Goal: Information Seeking & Learning: Learn about a topic

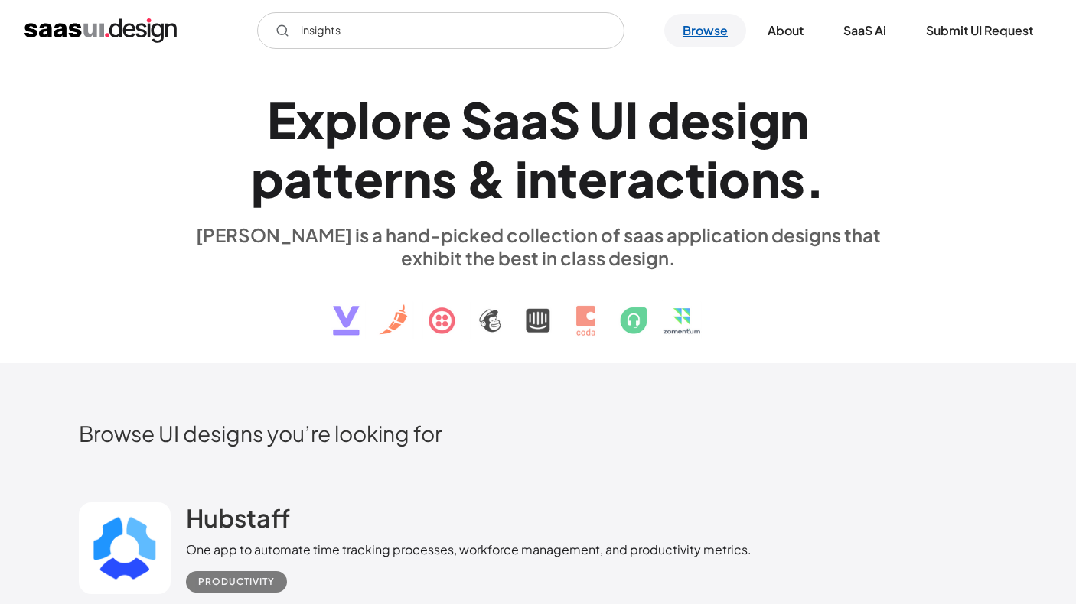
click at [703, 28] on link "Browse" at bounding box center [705, 31] width 82 height 34
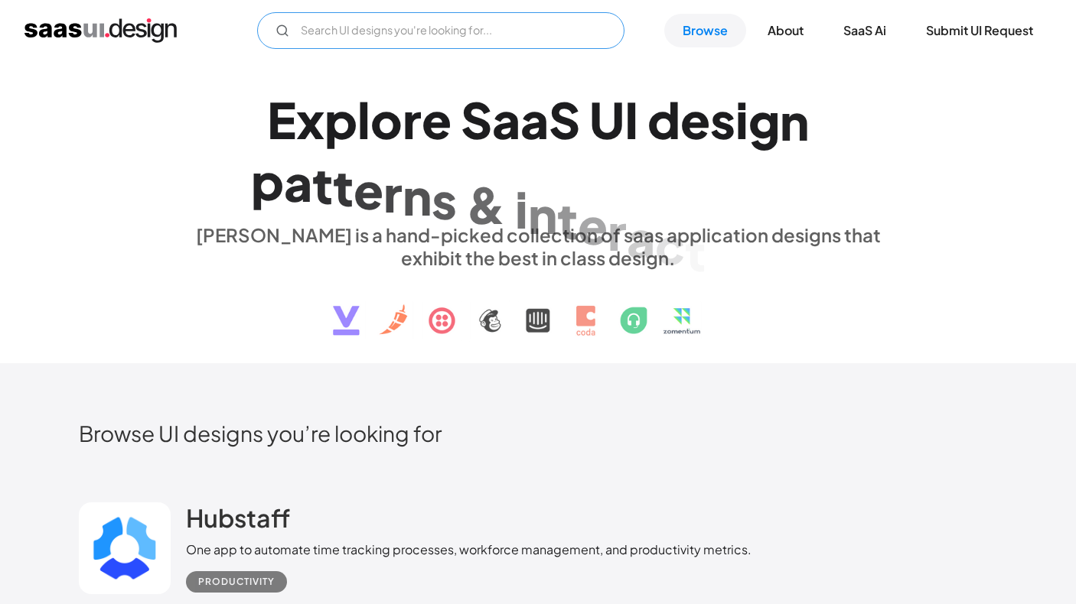
click at [555, 18] on input "Email Form" at bounding box center [440, 30] width 367 height 37
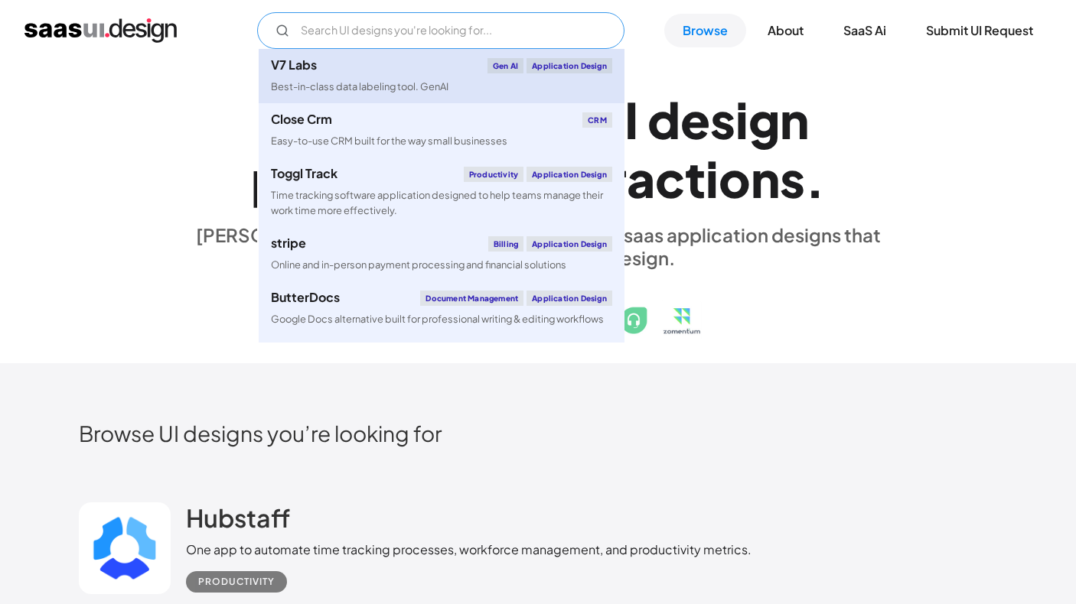
click at [368, 88] on div "Best-in-class data labeling tool. GenAI" at bounding box center [359, 87] width 177 height 15
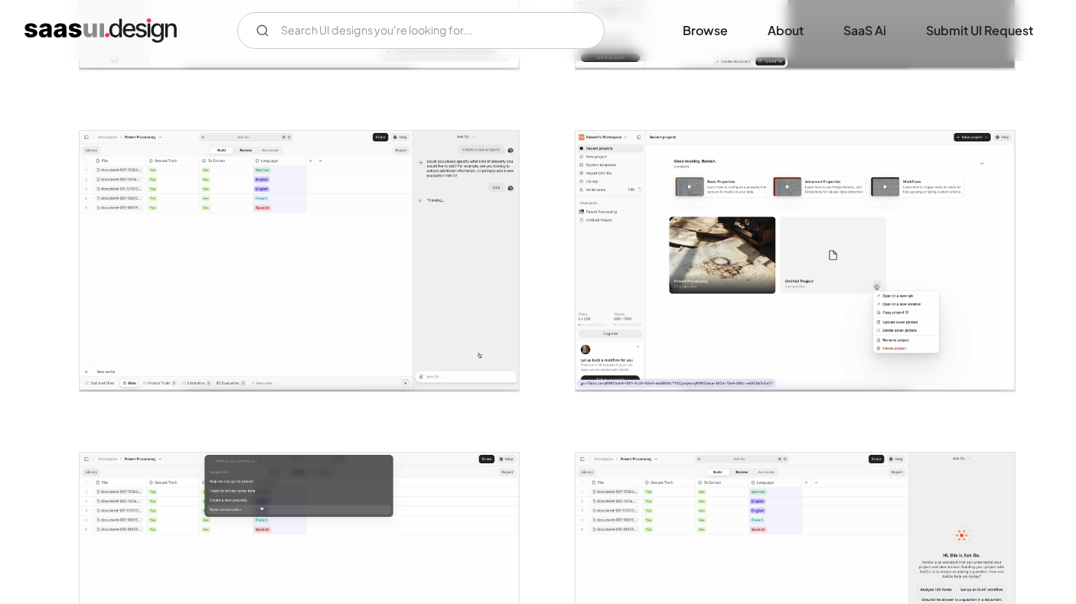
scroll to position [2179, 0]
